Goal: Navigation & Orientation: Find specific page/section

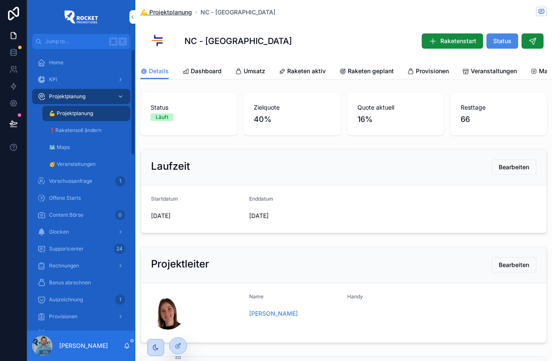
click at [160, 9] on span "💪 Projektplanung" at bounding box center [166, 12] width 52 height 8
